Goal: Check status: Check status

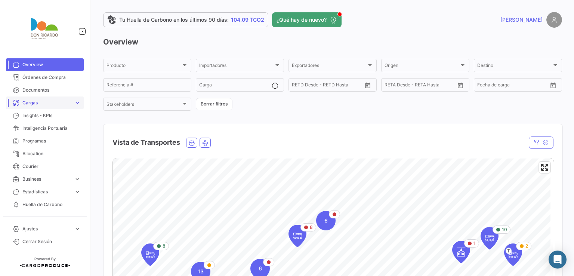
click at [60, 103] on span "Cargas" at bounding box center [46, 102] width 49 height 7
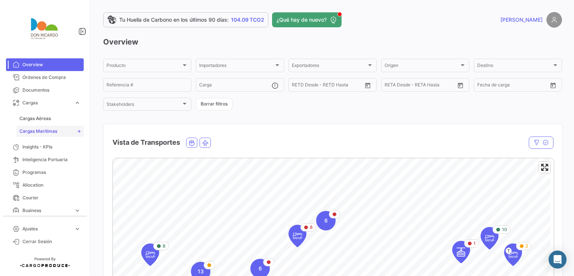
click at [58, 130] on link "Cargas Marítimas" at bounding box center [49, 131] width 67 height 11
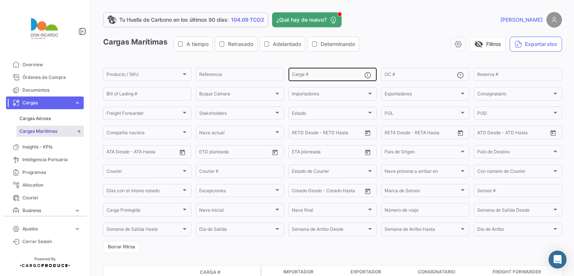
click at [337, 76] on input "Carga #" at bounding box center [328, 75] width 73 height 5
click at [308, 71] on div "Carga #" at bounding box center [328, 74] width 73 height 15
paste input "EGSU 505265-7"
click at [414, 47] on div "visibility_off Filtros Exportar.xlsx" at bounding box center [463, 44] width 197 height 15
click at [304, 77] on input "EGSU 505265-7" at bounding box center [328, 75] width 73 height 5
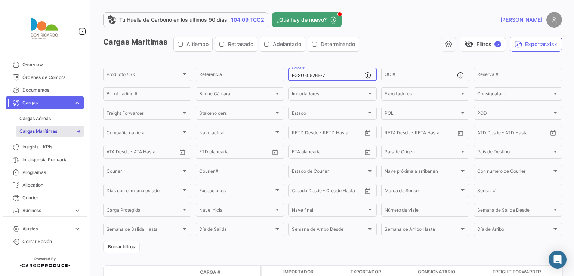
click at [321, 76] on input "EGSU505265-7" at bounding box center [328, 75] width 73 height 5
type input "EGSU5052657"
click at [407, 54] on div "Cargas Marítimas A tiempo Retrasado Adelantado Determinando visibility_off Filt…" at bounding box center [332, 47] width 459 height 21
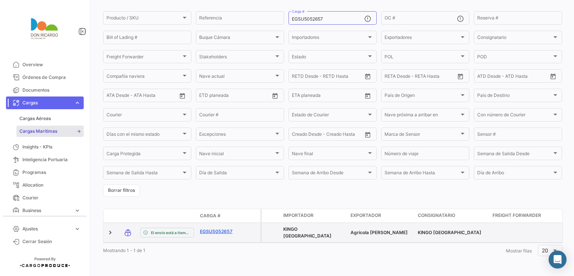
click at [228, 228] on link "EGSU5052657" at bounding box center [219, 231] width 39 height 7
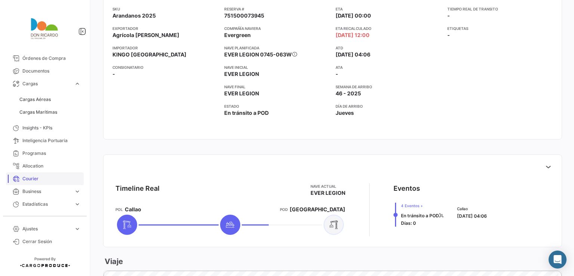
scroll to position [30, 0]
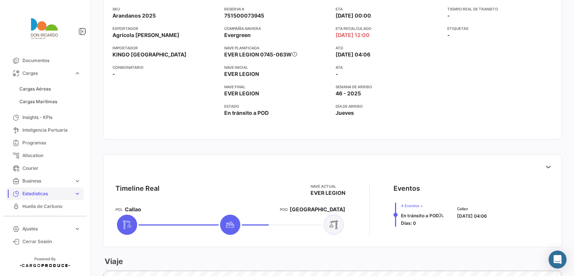
click at [56, 193] on span "Estadísticas" at bounding box center [46, 193] width 49 height 7
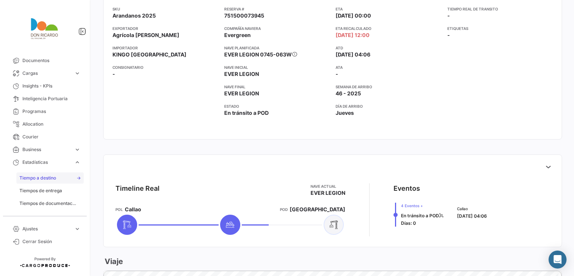
click at [54, 179] on span "Tiempo a destino" at bounding box center [37, 178] width 37 height 7
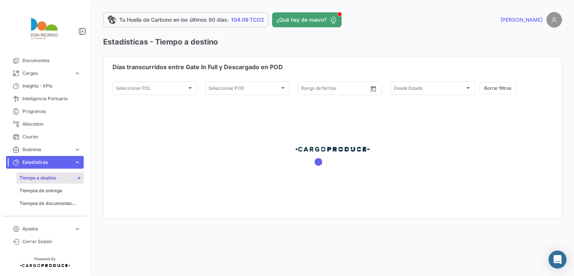
type input "[DATE]"
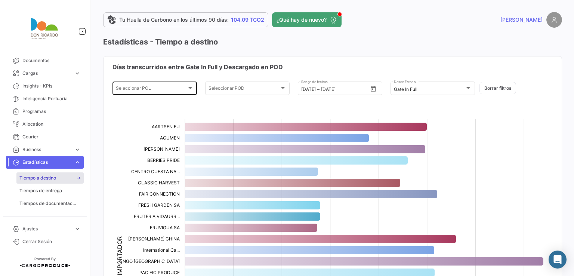
click at [191, 89] on div at bounding box center [190, 88] width 7 height 6
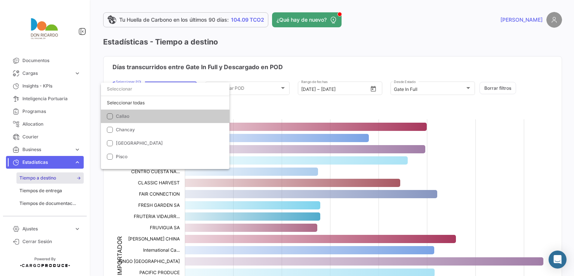
click at [108, 117] on mat-pseudo-checkbox at bounding box center [110, 116] width 6 height 6
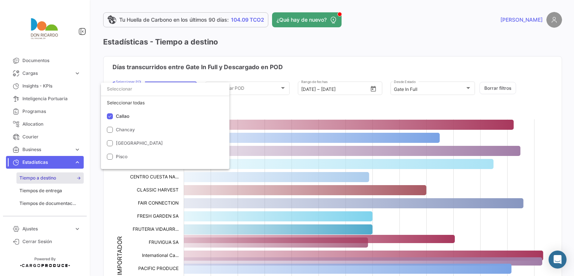
click at [259, 97] on div at bounding box center [287, 138] width 574 height 276
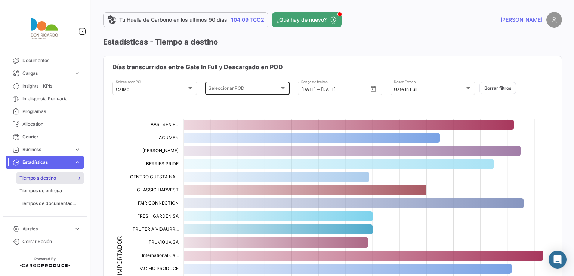
click at [279, 92] on div "Seleccionar POD Seleccionar POD" at bounding box center [248, 87] width 78 height 15
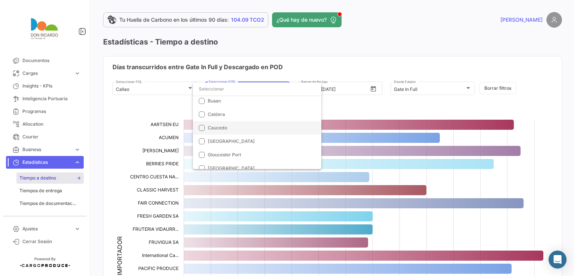
scroll to position [112, 0]
click at [233, 90] on input "dropdown search" at bounding box center [257, 88] width 129 height 13
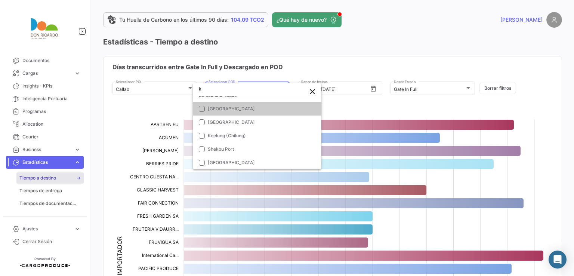
type input "k"
click at [251, 110] on span "[GEOGRAPHIC_DATA]" at bounding box center [260, 108] width 105 height 7
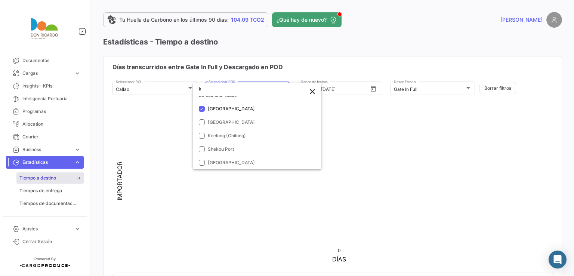
click at [523, 120] on div at bounding box center [287, 138] width 574 height 276
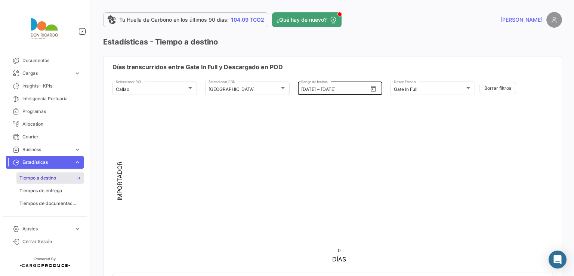
click at [375, 88] on button "Open calendar" at bounding box center [373, 88] width 11 height 11
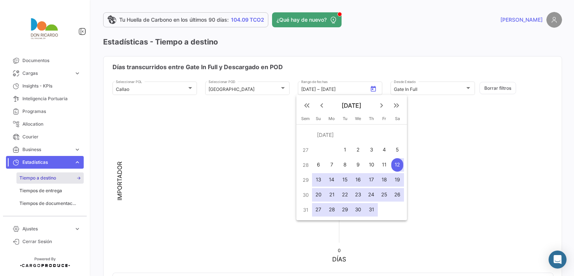
click at [321, 108] on mat-icon "keyboard_arrow_left" at bounding box center [321, 105] width 9 height 9
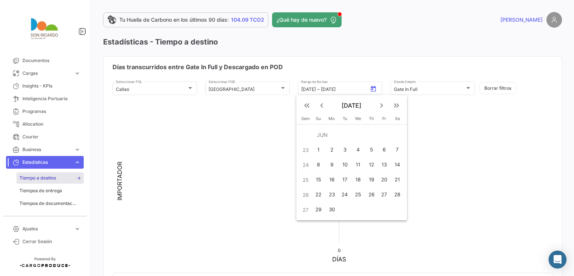
click at [321, 108] on mat-icon "keyboard_arrow_left" at bounding box center [321, 105] width 9 height 9
click at [321, 107] on mat-icon "keyboard_arrow_left" at bounding box center [321, 105] width 9 height 9
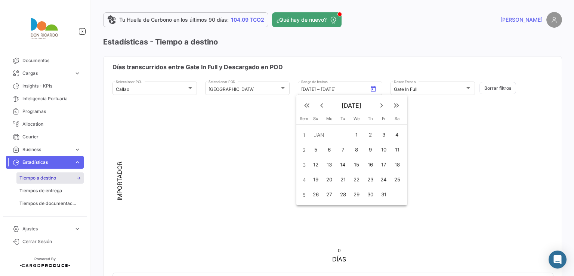
click at [321, 107] on mat-icon "keyboard_arrow_left" at bounding box center [321, 105] width 9 height 9
click at [383, 105] on mat-icon "keyboard_arrow_right" at bounding box center [381, 105] width 9 height 9
click at [356, 131] on div "1" at bounding box center [357, 134] width 12 height 13
type input "[DATE]"
click at [383, 105] on mat-icon "keyboard_arrow_right" at bounding box center [381, 105] width 9 height 9
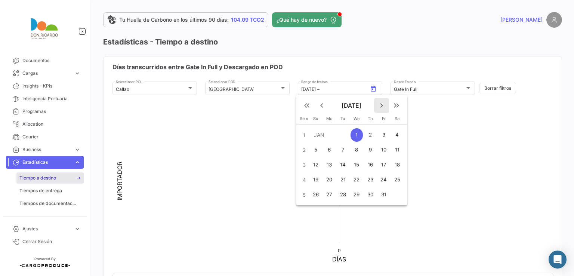
click at [383, 105] on mat-icon "keyboard_arrow_right" at bounding box center [381, 105] width 9 height 9
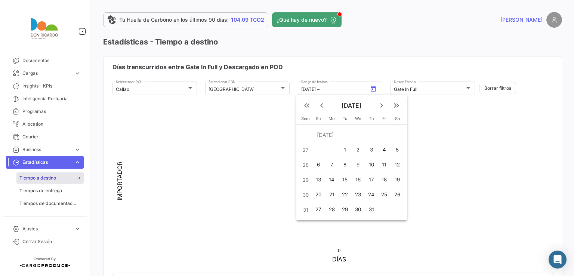
click at [383, 105] on mat-icon "keyboard_arrow_right" at bounding box center [381, 105] width 9 height 9
click at [388, 148] on div "10" at bounding box center [385, 149] width 12 height 13
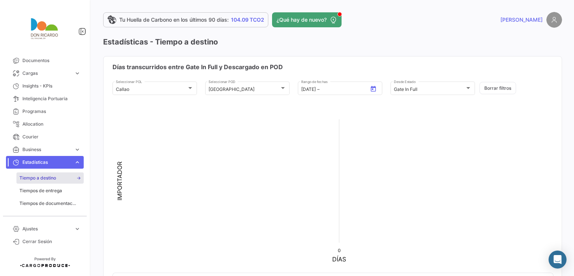
type input "[DATE]"
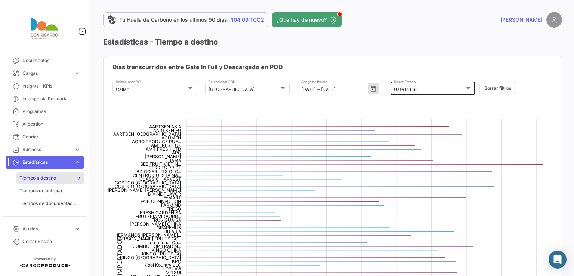
click at [461, 89] on div "Gate In Full" at bounding box center [429, 89] width 71 height 5
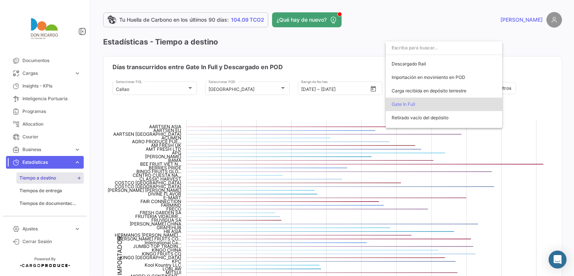
scroll to position [0, 0]
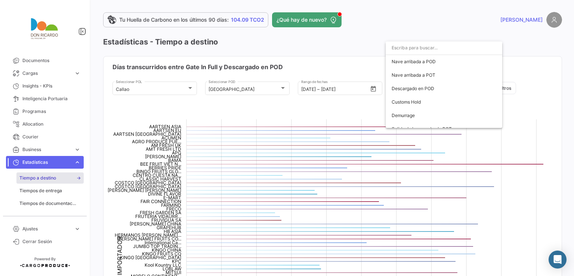
click at [538, 58] on div at bounding box center [287, 138] width 574 height 276
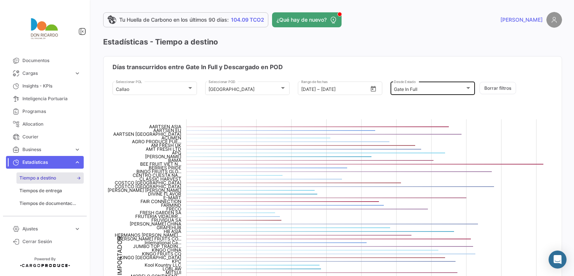
click at [461, 84] on div "Gate In Full Desde Estado" at bounding box center [433, 87] width 78 height 15
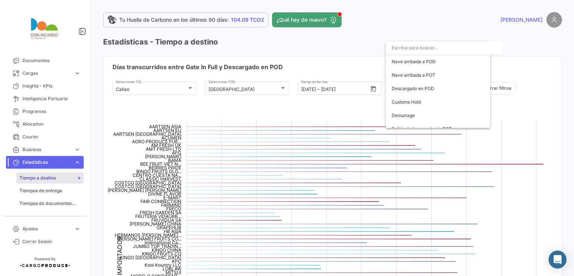
scroll to position [146, 0]
click at [452, 78] on span "En tránsito a POD" at bounding box center [444, 77] width 105 height 13
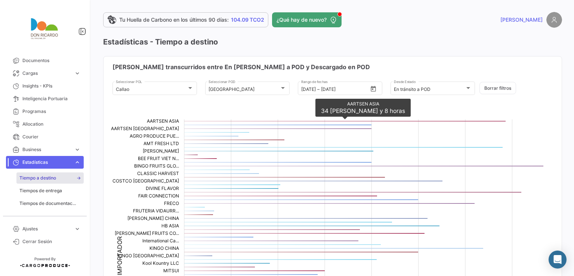
click at [371, 121] on icon "AARTSEN ASIA 34,333" at bounding box center [344, 121] width 321 height 1
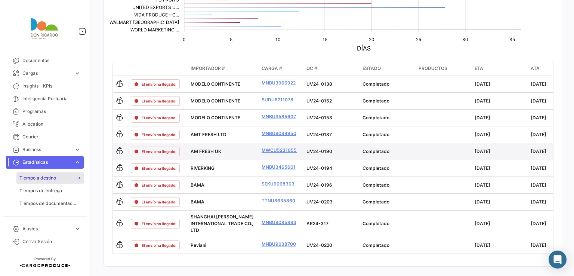
scroll to position [373, 0]
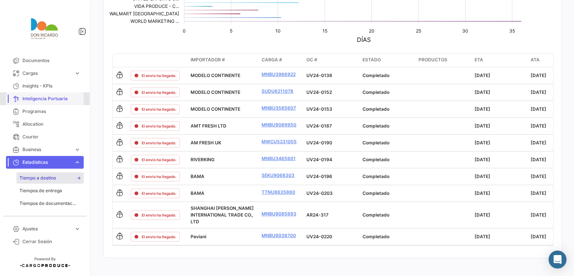
click at [51, 99] on span "Inteligencia Portuaria" at bounding box center [51, 98] width 58 height 7
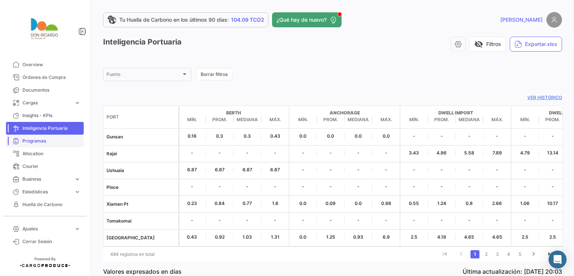
click at [42, 138] on span "Programas" at bounding box center [51, 141] width 58 height 7
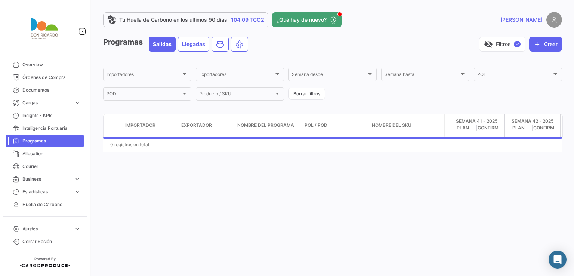
click at [199, 195] on div "Tu Huella de Carbono en los últimos 90 [PERSON_NAME]: 104.09 TCO2 ¿Qué hay de n…" at bounding box center [332, 138] width 483 height 276
